Goal: Information Seeking & Learning: Find specific fact

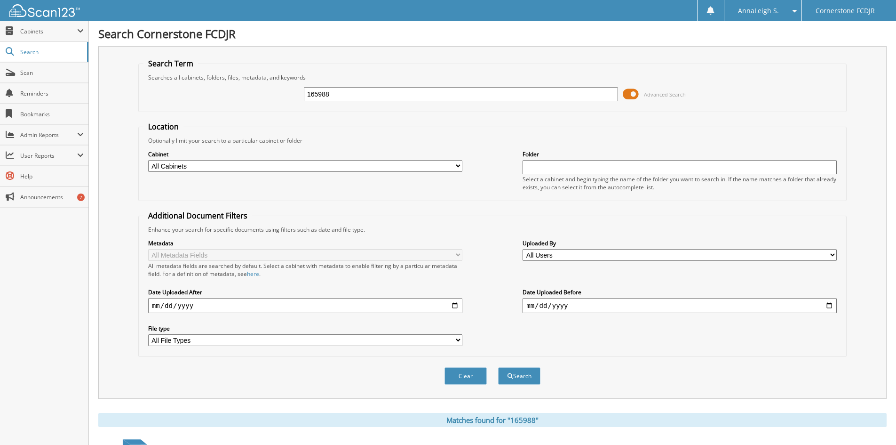
click at [347, 96] on input "165988" at bounding box center [461, 94] width 314 height 14
type input "v"
type input "c24282"
click at [498, 367] on button "Search" at bounding box center [519, 375] width 42 height 17
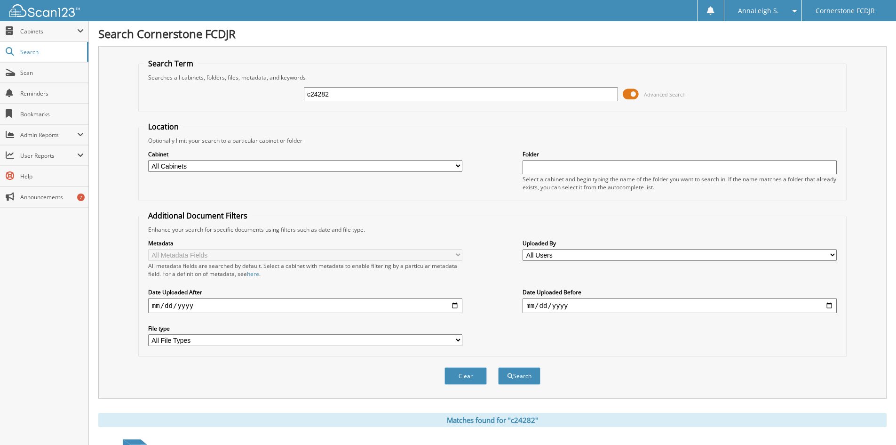
click at [347, 96] on input "c24282" at bounding box center [461, 94] width 314 height 14
type input "c24284"
click at [498, 367] on button "Search" at bounding box center [519, 375] width 42 height 17
click at [368, 93] on input "c24284" at bounding box center [461, 94] width 314 height 14
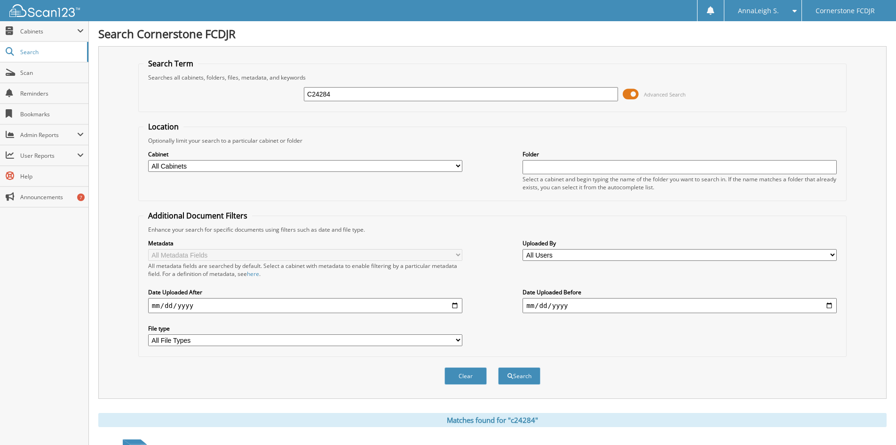
type input "C24284"
click at [498, 367] on button "Search" at bounding box center [519, 375] width 42 height 17
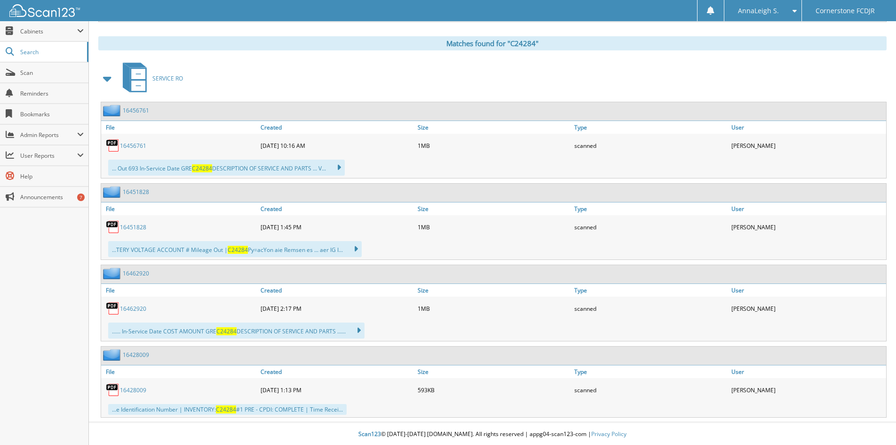
scroll to position [378, 0]
click at [114, 78] on span at bounding box center [107, 77] width 13 height 17
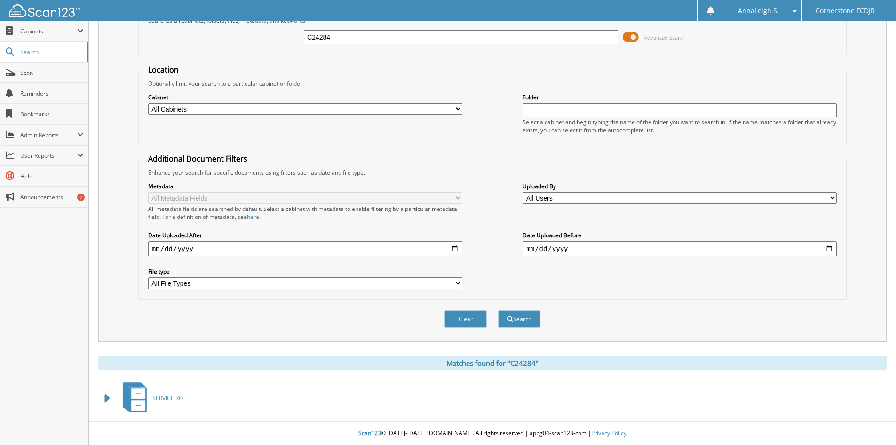
scroll to position [57, 0]
